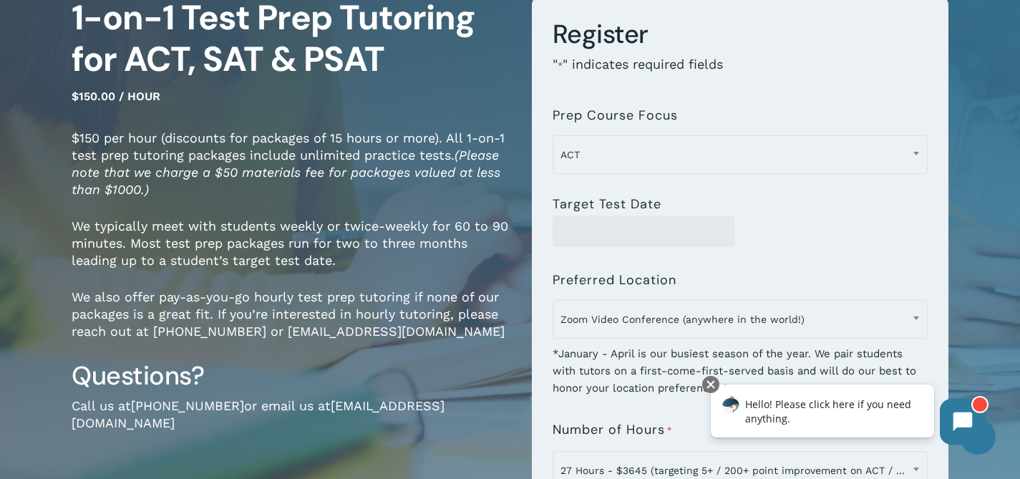
scroll to position [137, 0]
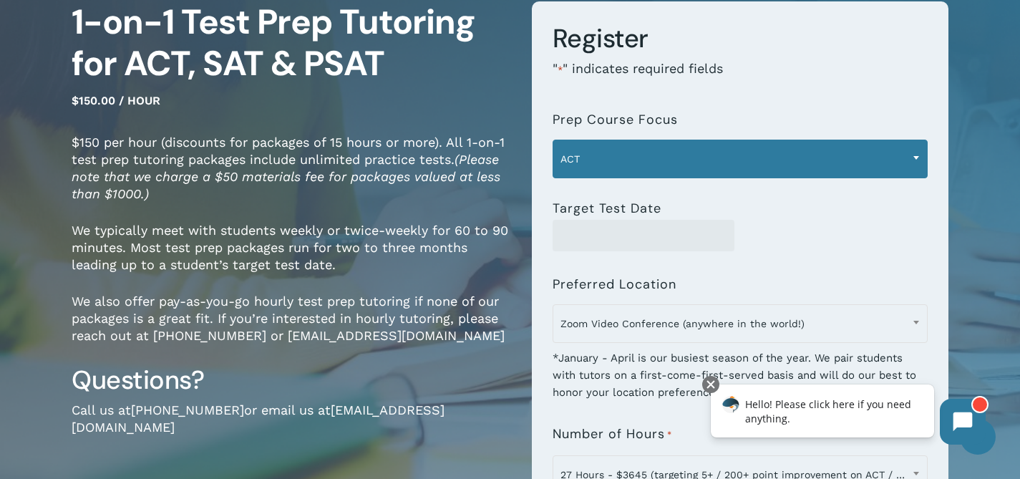
click at [624, 160] on span "ACT" at bounding box center [740, 159] width 374 height 30
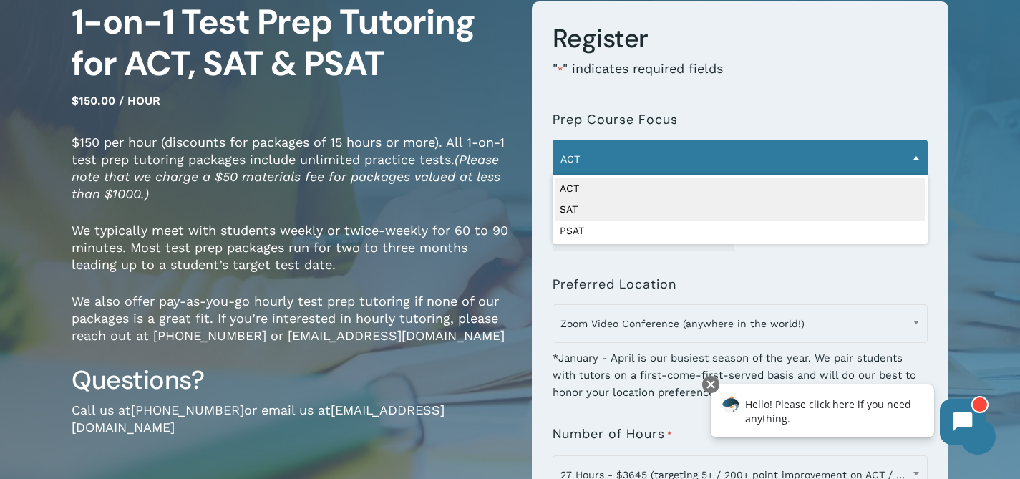
select select "***"
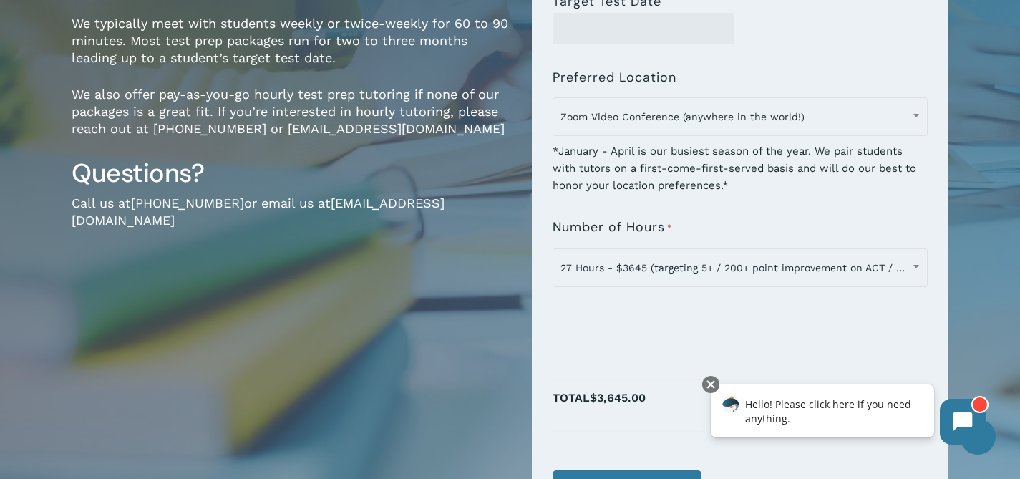
scroll to position [354, 0]
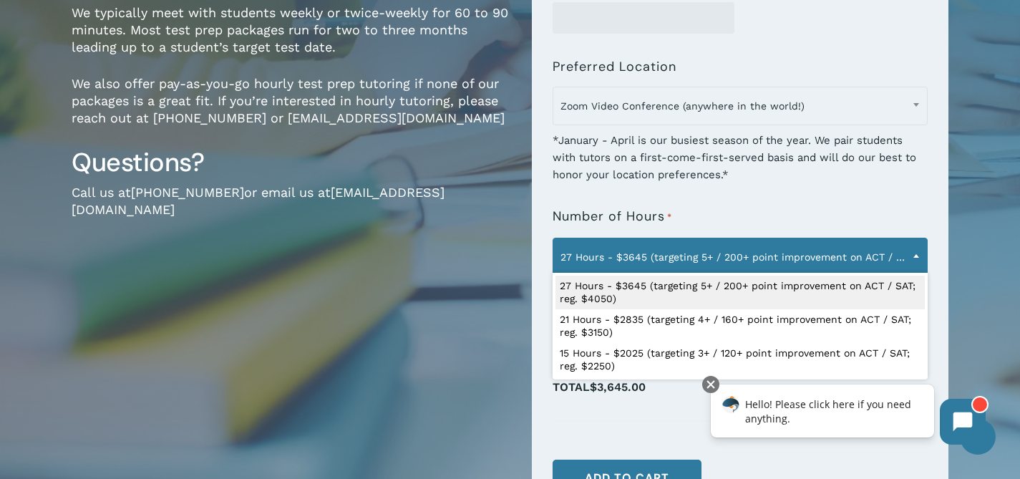
click at [797, 245] on span "27 Hours - $3645 (targeting 5+ / 200+ point improvement on ACT / SAT; reg. $405…" at bounding box center [740, 257] width 374 height 30
click at [474, 336] on div "1-on-1 Test Prep Tutoring for ACT, SAT & PSAT $150.00 / hour $150 per hour (dis…" at bounding box center [291, 163] width 439 height 759
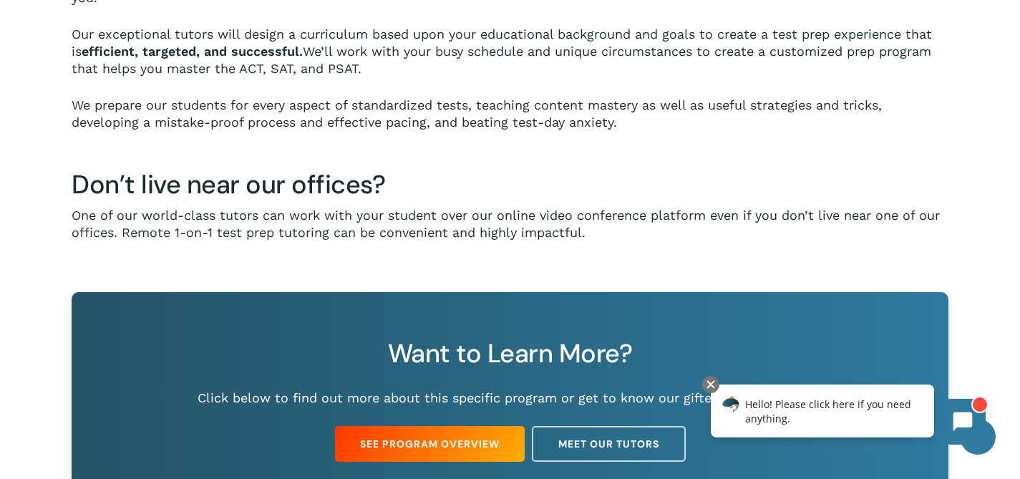
scroll to position [0, 0]
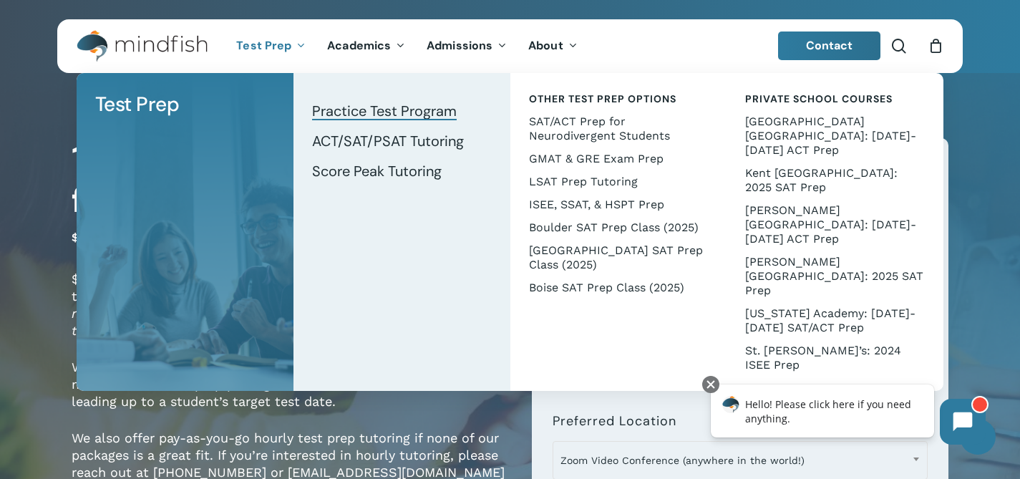
click at [366, 107] on span "Practice Test Program" at bounding box center [384, 111] width 145 height 19
